Goal: Transaction & Acquisition: Book appointment/travel/reservation

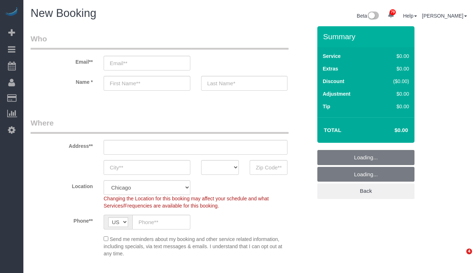
select select "512"
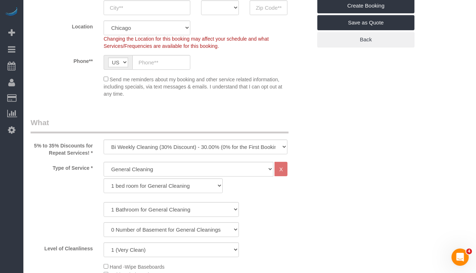
scroll to position [144, 0]
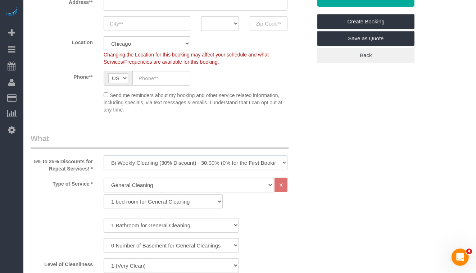
click at [200, 163] on select "One Time Cleaning Weekly Cleaning (35% Discount) - 35.00% (0% for the First Boo…" at bounding box center [196, 163] width 184 height 15
select select "object:1010"
click at [104, 156] on select "One Time Cleaning Weekly Cleaning (35% Discount) - 35.00% (0% for the First Boo…" at bounding box center [196, 163] width 184 height 15
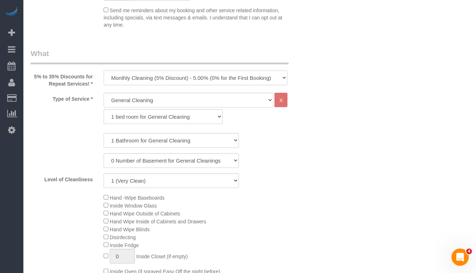
scroll to position [252, 0]
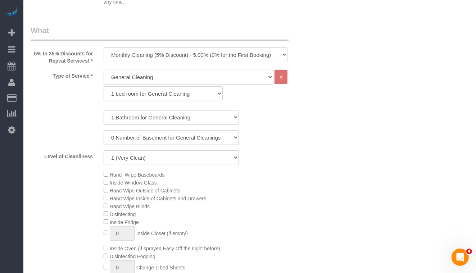
click at [137, 90] on select "1 bed room for General Cleaning 2 bed room for General Cleaning 3 bed room for …" at bounding box center [163, 93] width 119 height 15
select select "288"
click at [104, 86] on select "1 bed room for General Cleaning 2 bed room for General Cleaning 3 bed room for …" at bounding box center [163, 93] width 119 height 15
click at [147, 118] on select "1 Bathroom for General Cleaning 2 Bathroom for General Cleanings 3 Bathroom for…" at bounding box center [171, 117] width 135 height 15
select select "3"
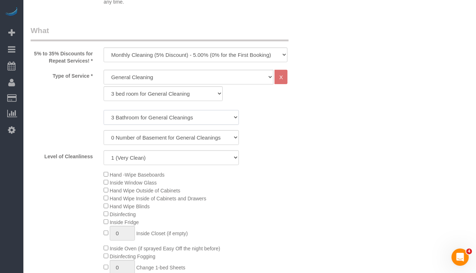
click at [104, 110] on select "1 Bathroom for General Cleaning 2 Bathroom for General Cleanings 3 Bathroom for…" at bounding box center [171, 117] width 135 height 15
click at [301, 128] on div "1 Bathroom for General Cleaning 2 Bathroom for General Cleanings 3 Bathroom for…" at bounding box center [171, 137] width 281 height 55
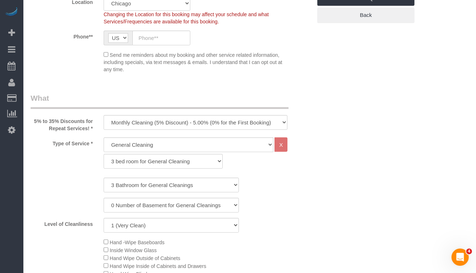
scroll to position [288, 0]
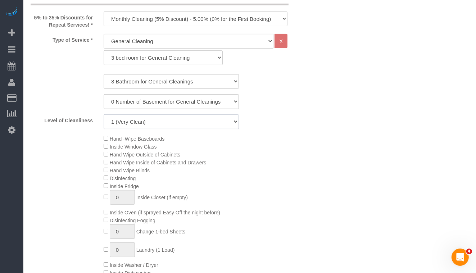
drag, startPoint x: 180, startPoint y: 127, endPoint x: 190, endPoint y: 125, distance: 9.8
click at [180, 127] on select "1 (Very Clean) 2 3 4 5 (Average Condition) 6 7 8 9 10 (Extremely Dirty)" at bounding box center [171, 121] width 135 height 15
select select "3"
click at [104, 114] on select "1 (Very Clean) 2 3 4 5 (Average Condition) 6 7 8 9 10 (Extremely Dirty)" at bounding box center [171, 121] width 135 height 15
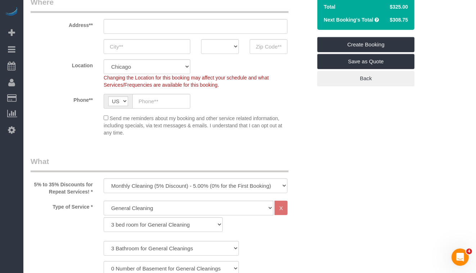
scroll to position [180, 0]
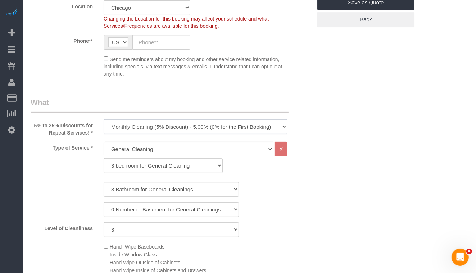
click at [156, 128] on select "One Time Cleaning Weekly Cleaning (35% Discount) - 35.00% (0% for the First Boo…" at bounding box center [196, 127] width 184 height 15
click at [104, 120] on select "One Time Cleaning Weekly Cleaning (35% Discount) - 35.00% (0% for the First Boo…" at bounding box center [196, 127] width 184 height 15
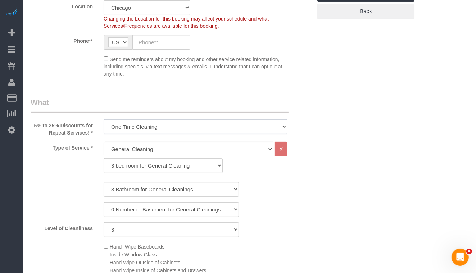
click at [228, 123] on select "One Time Cleaning Weekly Cleaning (35% Discount) - 35.00% (0% for the First Boo…" at bounding box center [196, 127] width 184 height 15
select select "object:1007"
click at [104, 120] on select "One Time Cleaning Weekly Cleaning (35% Discount) - 35.00% (0% for the First Boo…" at bounding box center [196, 127] width 184 height 15
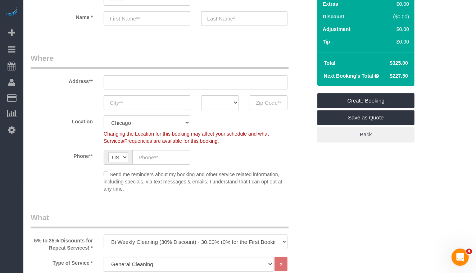
scroll to position [0, 0]
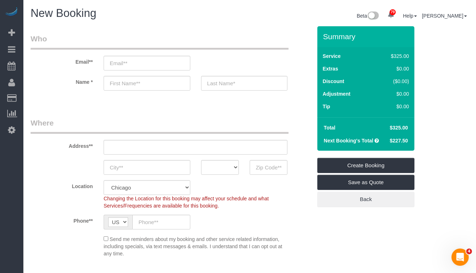
click at [266, 123] on legend "Where" at bounding box center [160, 126] width 258 height 16
click at [192, 102] on fieldset "Who Email** Name *" at bounding box center [171, 68] width 281 height 70
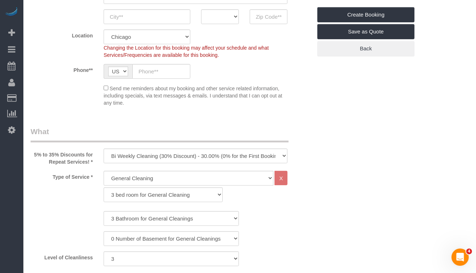
scroll to position [175, 0]
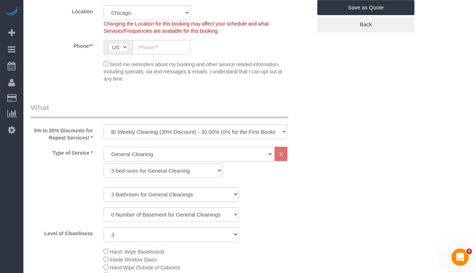
click at [174, 156] on select "General Cleaning Deep Cleaning Move-in / Move-out Cleaning COUNTS Cleaning" at bounding box center [189, 154] width 170 height 15
select select "513"
click at [104, 147] on select "General Cleaning Deep Cleaning Move-in / Move-out Cleaning COUNTS Cleaning" at bounding box center [189, 154] width 170 height 15
select select "291"
select select "3"
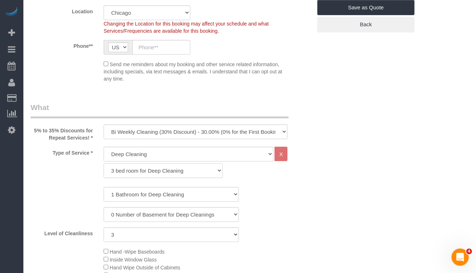
click at [150, 173] on select "1 bed room for Deep Cleaning 2 bed room for Deep Cleaning 3 bed room for Deep C…" at bounding box center [163, 170] width 119 height 15
select select "293"
click at [104, 163] on select "1 bed room for Deep Cleaning 2 bed room for Deep Cleaning 3 bed room for Deep C…" at bounding box center [163, 170] width 119 height 15
select select "3"
click at [146, 197] on select "1 Bathroom for Deep Cleaning 2 Bathroom for Deep Cleanings 3 Bathroom for Deep …" at bounding box center [171, 194] width 135 height 15
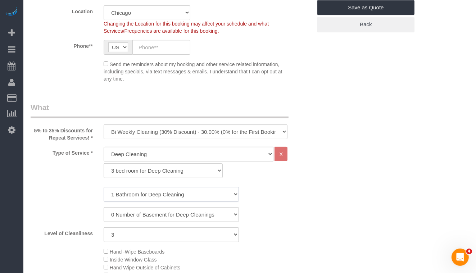
select select "3"
click at [104, 187] on select "1 Bathroom for Deep Cleaning 2 Bathroom for Deep Cleanings 3 Bathroom for Deep …" at bounding box center [171, 194] width 135 height 15
click at [143, 215] on select "0 Number of Basement for Deep Cleanings 1 Number of Basement for Deep Cleaning …" at bounding box center [171, 214] width 135 height 15
select select "1"
click at [104, 207] on select "0 Number of Basement for Deep Cleanings 1 Number of Basement for Deep Cleaning …" at bounding box center [171, 214] width 135 height 15
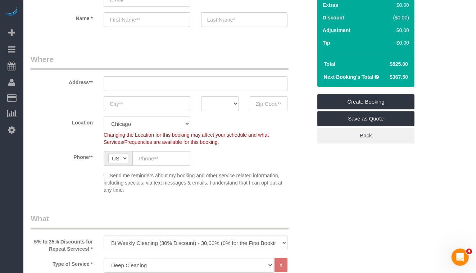
scroll to position [0, 0]
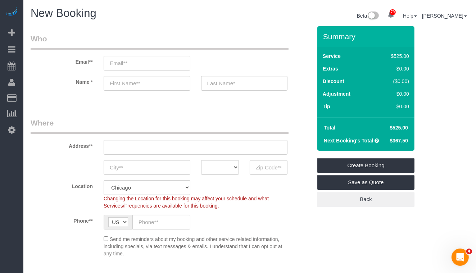
click at [247, 128] on legend "Where" at bounding box center [160, 126] width 258 height 16
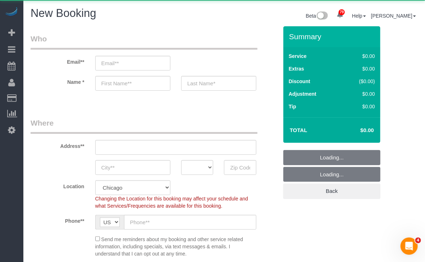
select select "object:1153"
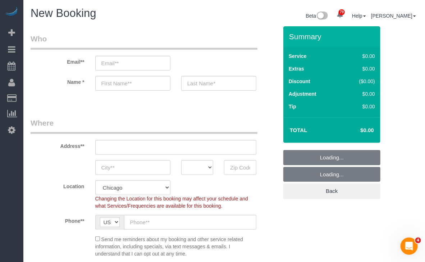
select select "512"
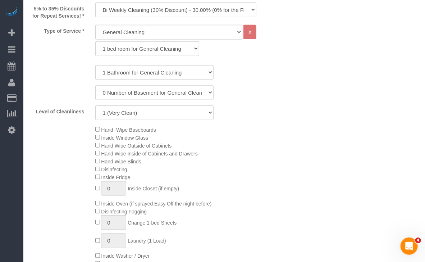
scroll to position [252, 0]
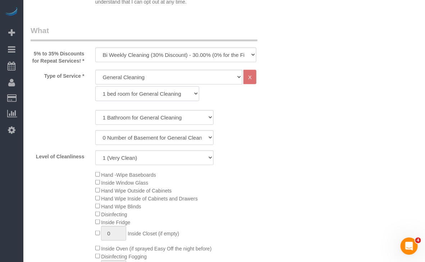
click at [132, 96] on select "1 bed room for General Cleaning 2 bed room for General Cleaning 3 bed room for …" at bounding box center [147, 93] width 104 height 15
select select "288"
click at [95, 86] on select "1 bed room for General Cleaning 2 bed room for General Cleaning 3 bed room for …" at bounding box center [147, 93] width 104 height 15
click at [130, 117] on select "1 Bathroom for General Cleaning 2 Bathroom for General Cleanings 3 Bathroom for…" at bounding box center [154, 117] width 118 height 15
select select "3"
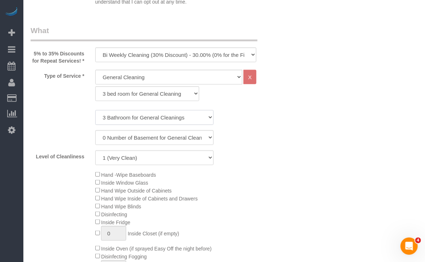
click at [95, 110] on select "1 Bathroom for General Cleaning 2 Bathroom for General Cleanings 3 Bathroom for…" at bounding box center [154, 117] width 118 height 15
click at [132, 154] on select "1 (Very Clean) 2 3 4 5 (Average Condition) 6 7 8 9 10 (Extremely Dirty)" at bounding box center [154, 157] width 118 height 15
select select "3"
click at [95, 150] on select "1 (Very Clean) 2 3 4 5 (Average Condition) 6 7 8 9 10 (Extremely Dirty)" at bounding box center [154, 157] width 118 height 15
click at [268, 147] on div "1 Bathroom for General Cleaning 2 Bathroom for General Cleanings 3 Bathroom for…" at bounding box center [155, 137] width 248 height 55
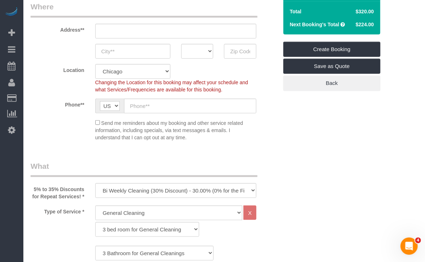
scroll to position [0, 0]
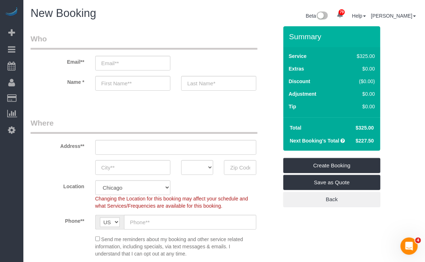
drag, startPoint x: 356, startPoint y: 126, endPoint x: 368, endPoint y: 128, distance: 11.7
click at [368, 128] on span "$325.00" at bounding box center [365, 128] width 18 height 6
copy span "$325"
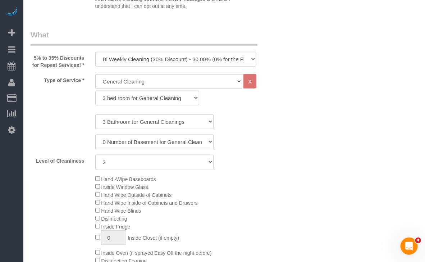
scroll to position [252, 0]
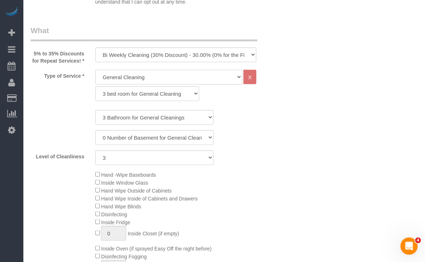
click at [120, 80] on select "General Cleaning Deep Cleaning Move-in / Move-out Cleaning COUNTS Cleaning" at bounding box center [169, 77] width 148 height 15
select select "513"
click at [95, 70] on select "General Cleaning Deep Cleaning Move-in / Move-out Cleaning COUNTS Cleaning" at bounding box center [169, 77] width 148 height 15
select select "291"
select select "3"
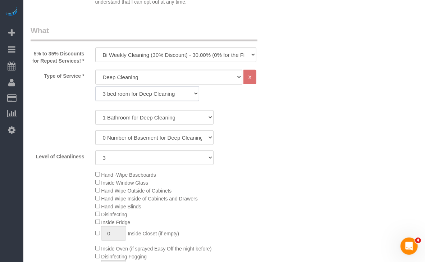
click at [127, 96] on select "1 bed room for Deep Cleaning 2 bed room for Deep Cleaning 3 bed room for Deep C…" at bounding box center [147, 93] width 104 height 15
select select "293"
click at [95, 86] on select "1 bed room for Deep Cleaning 2 bed room for Deep Cleaning 3 bed room for Deep C…" at bounding box center [147, 93] width 104 height 15
select select "3"
drag, startPoint x: 124, startPoint y: 112, endPoint x: 122, endPoint y: 117, distance: 5.3
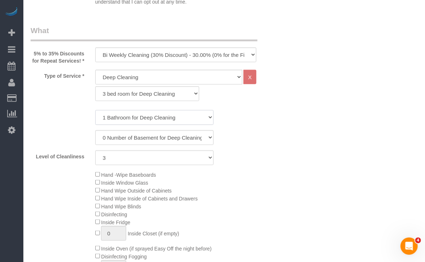
click at [124, 112] on select "1 Bathroom for Deep Cleaning 2 Bathroom for Deep Cleanings 3 Bathroom for Deep …" at bounding box center [154, 117] width 118 height 15
select select "3"
click at [95, 110] on select "1 Bathroom for Deep Cleaning 2 Bathroom for Deep Cleanings 3 Bathroom for Deep …" at bounding box center [154, 117] width 118 height 15
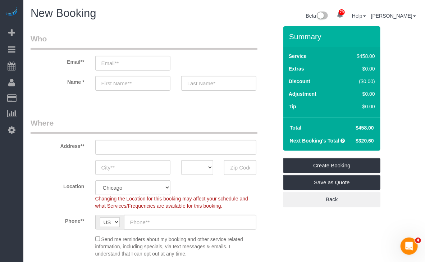
click at [361, 128] on span "$458.00" at bounding box center [365, 128] width 18 height 6
drag, startPoint x: 355, startPoint y: 128, endPoint x: 370, endPoint y: 128, distance: 15.5
click at [370, 128] on td "$458.00" at bounding box center [365, 127] width 26 height 13
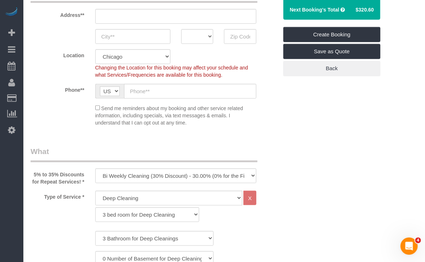
scroll to position [180, 0]
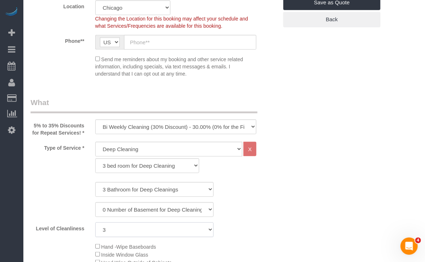
click at [163, 225] on select "1 (Very Clean) 2 3 4 5 (Average Condition) 6 7 8 9 10 (Extremely Dirty)" at bounding box center [154, 229] width 118 height 15
click at [171, 212] on select "0 Number of Basement for Deep Cleanings 1 Number of Basement for Deep Cleaning …" at bounding box center [154, 209] width 118 height 15
select select "1"
click at [95, 202] on select "0 Number of Basement for Deep Cleanings 1 Number of Basement for Deep Cleaning …" at bounding box center [154, 209] width 118 height 15
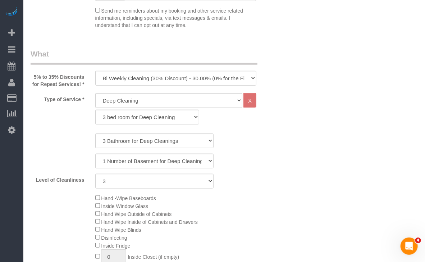
scroll to position [216, 0]
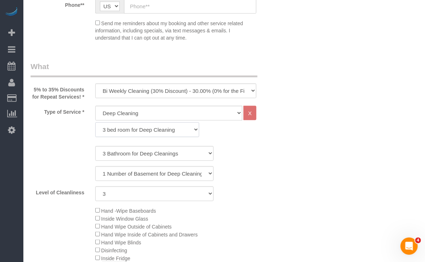
click at [176, 134] on select "1 bed room for Deep Cleaning 2 bed room for Deep Cleaning 3 bed room for Deep C…" at bounding box center [147, 129] width 104 height 15
select select "291"
click at [95, 122] on select "1 bed room for Deep Cleaning 2 bed room for Deep Cleaning 3 bed room for Deep C…" at bounding box center [147, 129] width 104 height 15
select select "3"
select select "1"
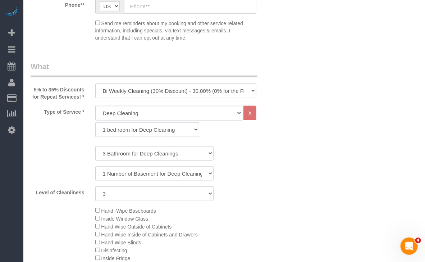
select select "3"
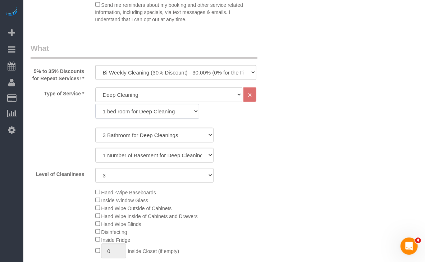
scroll to position [252, 0]
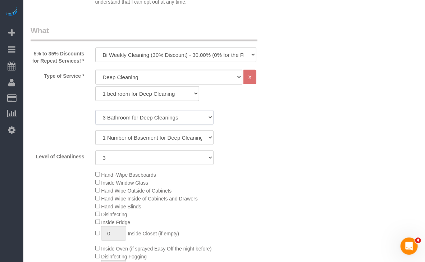
click at [149, 118] on select "1 Bathroom for Deep Cleaning 2 Bathroom for Deep Cleanings 3 Bathroom for Deep …" at bounding box center [154, 117] width 118 height 15
select select "1"
click at [95, 110] on select "1 Bathroom for Deep Cleaning 2 Bathroom for Deep Cleanings 3 Bathroom for Deep …" at bounding box center [154, 117] width 118 height 15
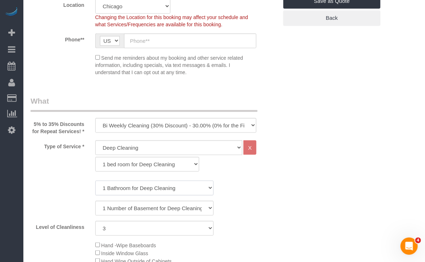
scroll to position [180, 0]
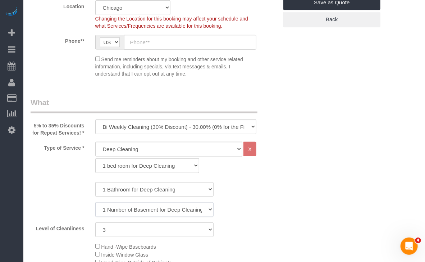
click at [172, 211] on select "0 Number of Basement for Deep Cleanings 1 Number of Basement for Deep Cleaning …" at bounding box center [154, 209] width 118 height 15
select select "0"
click at [95, 202] on select "0 Number of Basement for Deep Cleanings 1 Number of Basement for Deep Cleaning …" at bounding box center [154, 209] width 118 height 15
click at [156, 121] on select "One Time Cleaning Weekly Cleaning (35% Discount) - 35.00% (0% for the First Boo…" at bounding box center [176, 127] width 162 height 15
select select "object:1154"
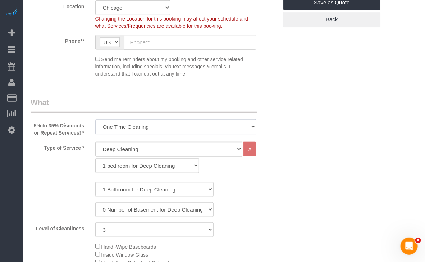
click at [95, 120] on select "One Time Cleaning Weekly Cleaning (35% Discount) - 35.00% (0% for the First Boo…" at bounding box center [176, 127] width 162 height 15
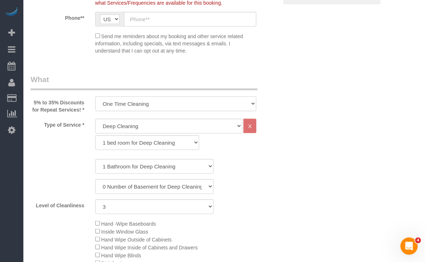
scroll to position [216, 0]
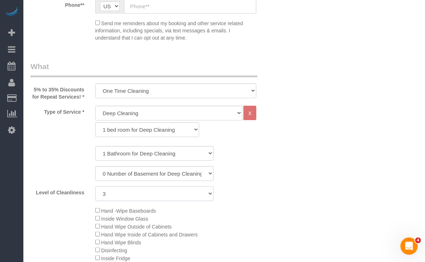
drag, startPoint x: 168, startPoint y: 198, endPoint x: 165, endPoint y: 199, distance: 4.3
click at [168, 198] on select "1 (Very Clean) 2 3 4 5 (Average Condition) 6 7 8 9 10 (Extremely Dirty)" at bounding box center [154, 193] width 118 height 15
select select "10"
click at [95, 186] on select "1 (Very Clean) 2 3 4 5 (Average Condition) 6 7 8 9 10 (Extremely Dirty)" at bounding box center [154, 193] width 118 height 15
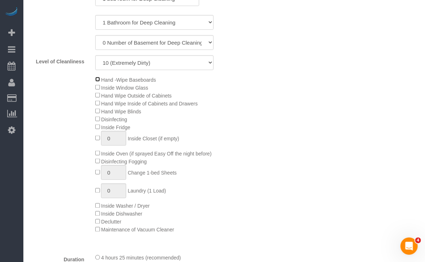
scroll to position [360, 0]
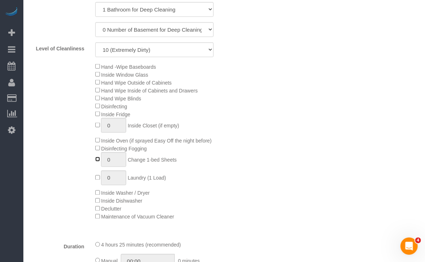
type input "1"
click at [96, 162] on span "1 Change 1-bed Sheets" at bounding box center [136, 160] width 82 height 6
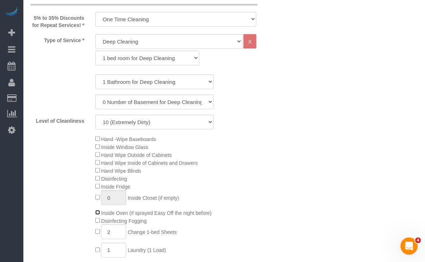
scroll to position [288, 0]
type input "0"
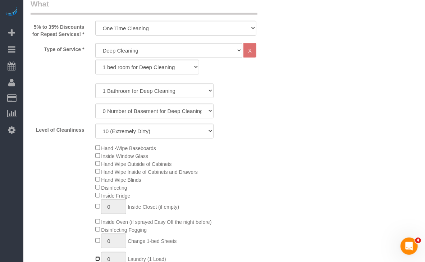
scroll to position [252, 0]
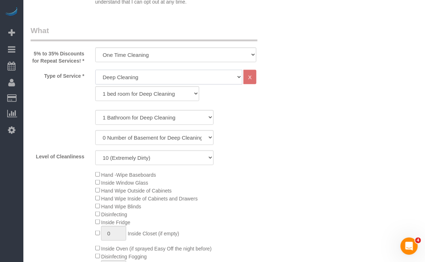
click at [166, 78] on select "General Cleaning Deep Cleaning Move-in / Move-out Cleaning COUNTS Cleaning" at bounding box center [169, 77] width 148 height 15
select select "514"
click at [95, 70] on select "General Cleaning Deep Cleaning Move-in / Move-out Cleaning COUNTS Cleaning" at bounding box center [169, 77] width 148 height 15
select select "296"
select select "10"
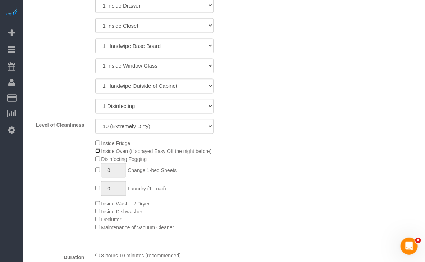
scroll to position [504, 0]
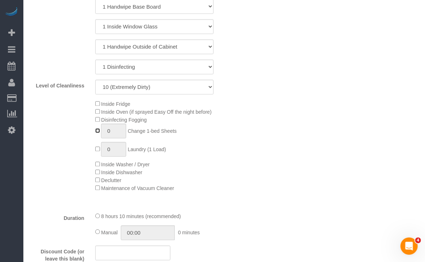
type input "1"
type input "0"
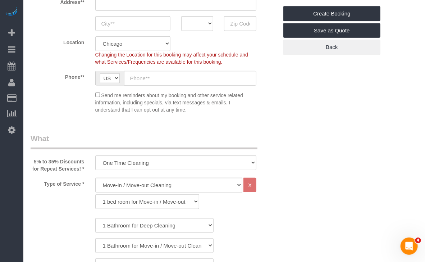
scroll to position [180, 0]
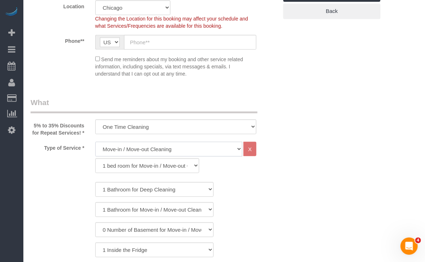
click at [165, 150] on select "General Cleaning Deep Cleaning Move-in / Move-out Cleaning COUNTS Cleaning" at bounding box center [169, 149] width 148 height 15
select select "513"
click at [95, 142] on select "General Cleaning Deep Cleaning Move-in / Move-out Cleaning COUNTS Cleaning" at bounding box center [169, 149] width 148 height 15
select select "291"
select select "10"
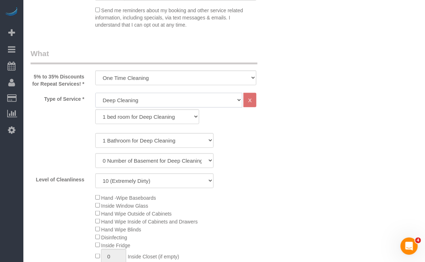
scroll to position [288, 0]
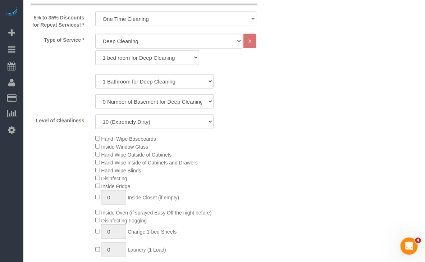
click at [129, 126] on select "1 (Very Clean) 2 3 4 5 (Average Condition) 6 7 8 9 10 (Extremely Dirty)" at bounding box center [154, 121] width 118 height 15
drag, startPoint x: 387, startPoint y: 111, endPoint x: 354, endPoint y: 113, distance: 32.8
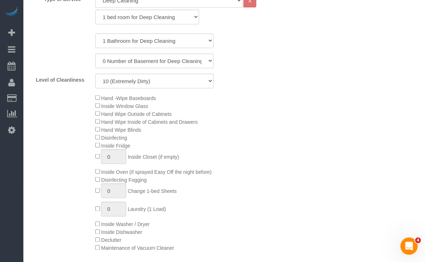
scroll to position [360, 0]
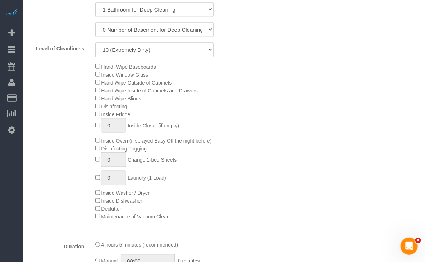
click at [98, 117] on span "Inside Fridge" at bounding box center [112, 115] width 35 height 6
click at [98, 162] on span "1 Change 1-bed Sheets" at bounding box center [136, 160] width 82 height 6
type input "2"
type input "1"
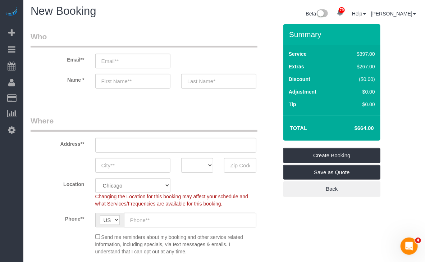
scroll to position [0, 0]
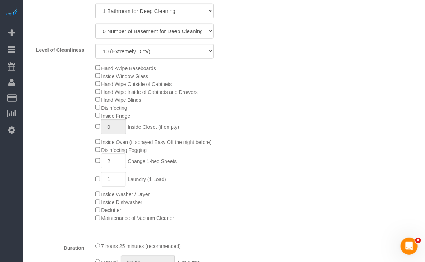
scroll to position [360, 0]
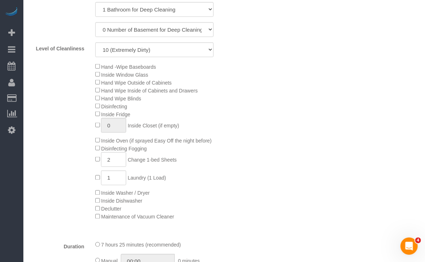
drag, startPoint x: 90, startPoint y: 65, endPoint x: 219, endPoint y: 174, distance: 168.1
click at [219, 174] on div "Hand -Wipe Baseboards Inside Window Glass Hand Wipe Outside of Cabinets Hand Wi…" at bounding box center [187, 142] width 194 height 158
click at [138, 103] on div "Hand -Wipe Baseboards Inside Window Glass Hand Wipe Outside of Cabinets Hand Wi…" at bounding box center [187, 142] width 194 height 158
drag, startPoint x: 209, startPoint y: 87, endPoint x: 204, endPoint y: 92, distance: 6.4
click at [204, 92] on div "Hand -Wipe Baseboards Inside Window Glass Hand Wipe Outside of Cabinets Hand Wi…" at bounding box center [187, 142] width 194 height 158
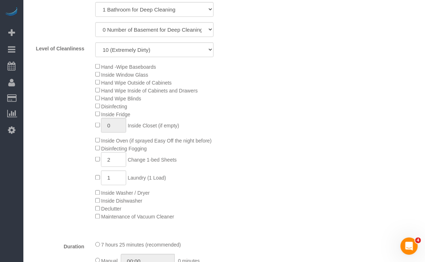
click at [204, 91] on div "Hand -Wipe Baseboards Inside Window Glass Hand Wipe Outside of Cabinets Hand Wi…" at bounding box center [187, 142] width 194 height 158
drag, startPoint x: 204, startPoint y: 91, endPoint x: 104, endPoint y: 95, distance: 100.1
click at [104, 95] on div "Hand -Wipe Baseboards Inside Window Glass Hand Wipe Outside of Cabinets Hand Wi…" at bounding box center [187, 142] width 194 height 158
copy span "Hand Wipe Inside of Cabinets and Drawers"
click at [139, 107] on div "Hand -Wipe Baseboards Inside Window Glass Hand Wipe Outside of Cabinets Hand Wi…" at bounding box center [187, 142] width 194 height 158
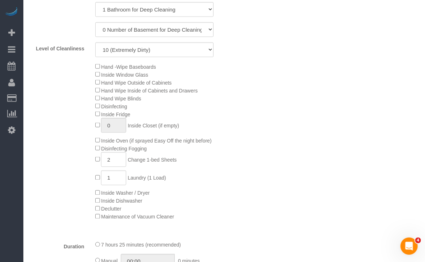
drag, startPoint x: 135, startPoint y: 117, endPoint x: 104, endPoint y: 116, distance: 31.3
click at [104, 116] on div "Hand -Wipe Baseboards Inside Window Glass Hand Wipe Outside of Cabinets Hand Wi…" at bounding box center [187, 142] width 194 height 158
copy span "Inside Fridge"
drag, startPoint x: 132, startPoint y: 140, endPoint x: 152, endPoint y: 151, distance: 22.6
click at [132, 140] on span "Inside Oven (if sprayed Easy Off the night before)" at bounding box center [156, 141] width 111 height 6
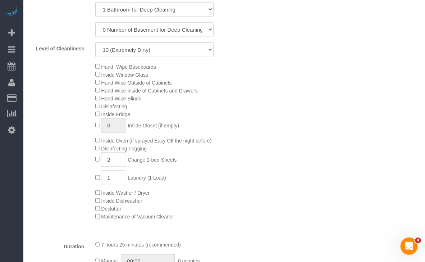
click at [180, 162] on div "Hand -Wipe Baseboards Inside Window Glass Hand Wipe Outside of Cabinets Hand Wi…" at bounding box center [187, 142] width 194 height 158
drag, startPoint x: 103, startPoint y: 143, endPoint x: 251, endPoint y: 139, distance: 148.0
click at [251, 139] on div "Hand -Wipe Baseboards Inside Window Glass Hand Wipe Outside of Cabinets Hand Wi…" at bounding box center [187, 142] width 194 height 158
copy span "Inside Oven (if sprayed Easy Off the night before)"
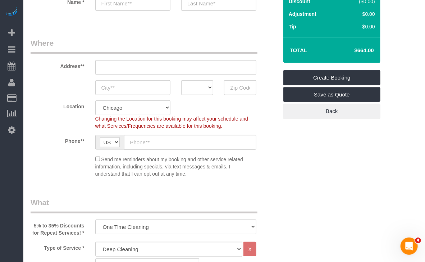
scroll to position [0, 0]
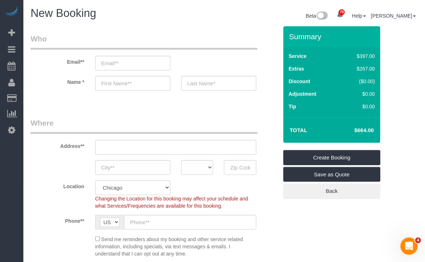
drag, startPoint x: 350, startPoint y: 128, endPoint x: 363, endPoint y: 126, distance: 12.8
click at [370, 126] on td "$664.00" at bounding box center [353, 130] width 47 height 18
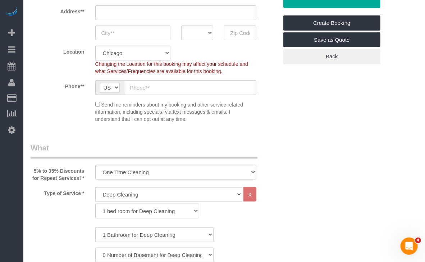
scroll to position [72, 0]
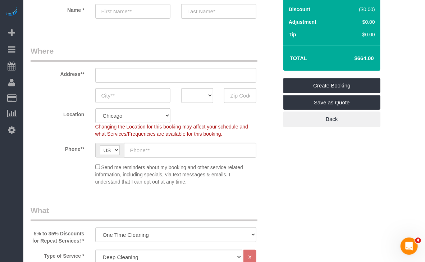
copy h4 "$664.0"
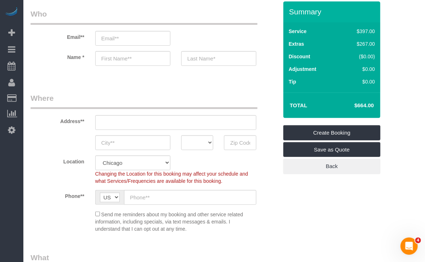
scroll to position [0, 0]
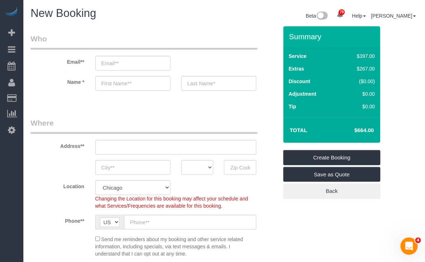
copy h4 "$664.0"
